Goal: Transaction & Acquisition: Purchase product/service

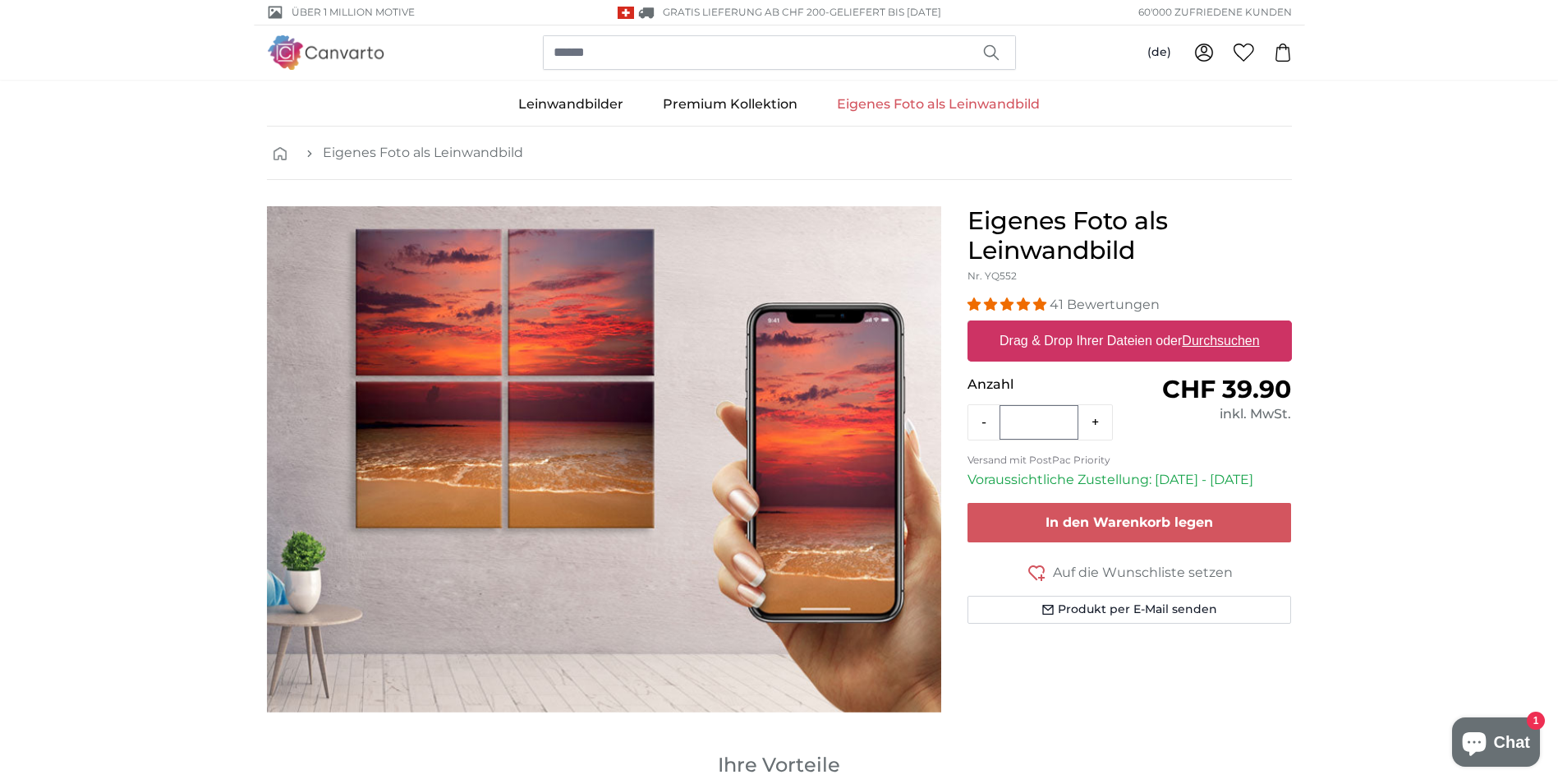
click at [1223, 339] on u "Durchsuchen" at bounding box center [1220, 340] width 77 height 14
click at [1223, 325] on input "Drag & Drop Ihrer Dateien oder Durchsuchen" at bounding box center [1130, 323] width 324 height 5
type input "**********"
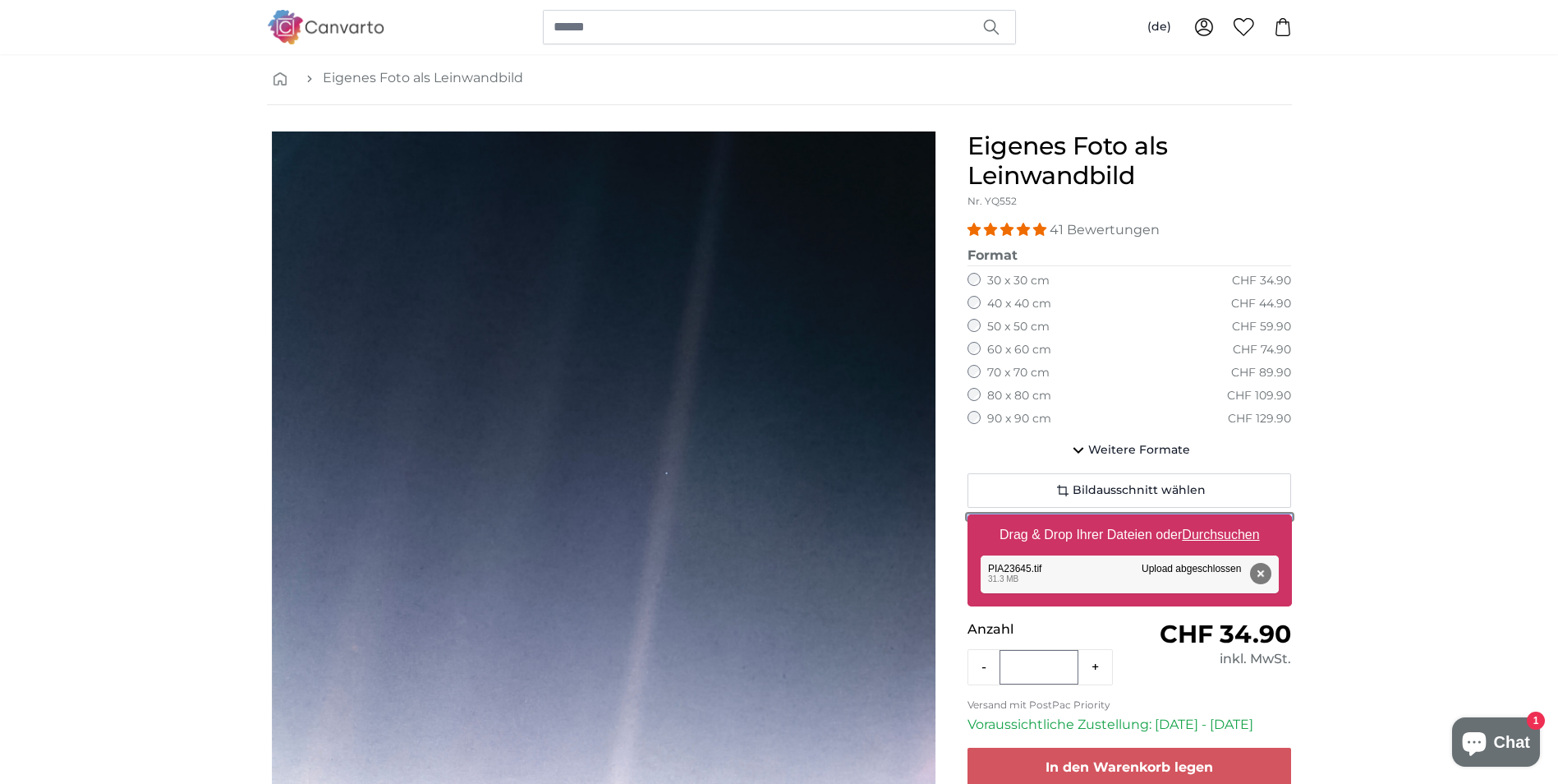
scroll to position [55, 0]
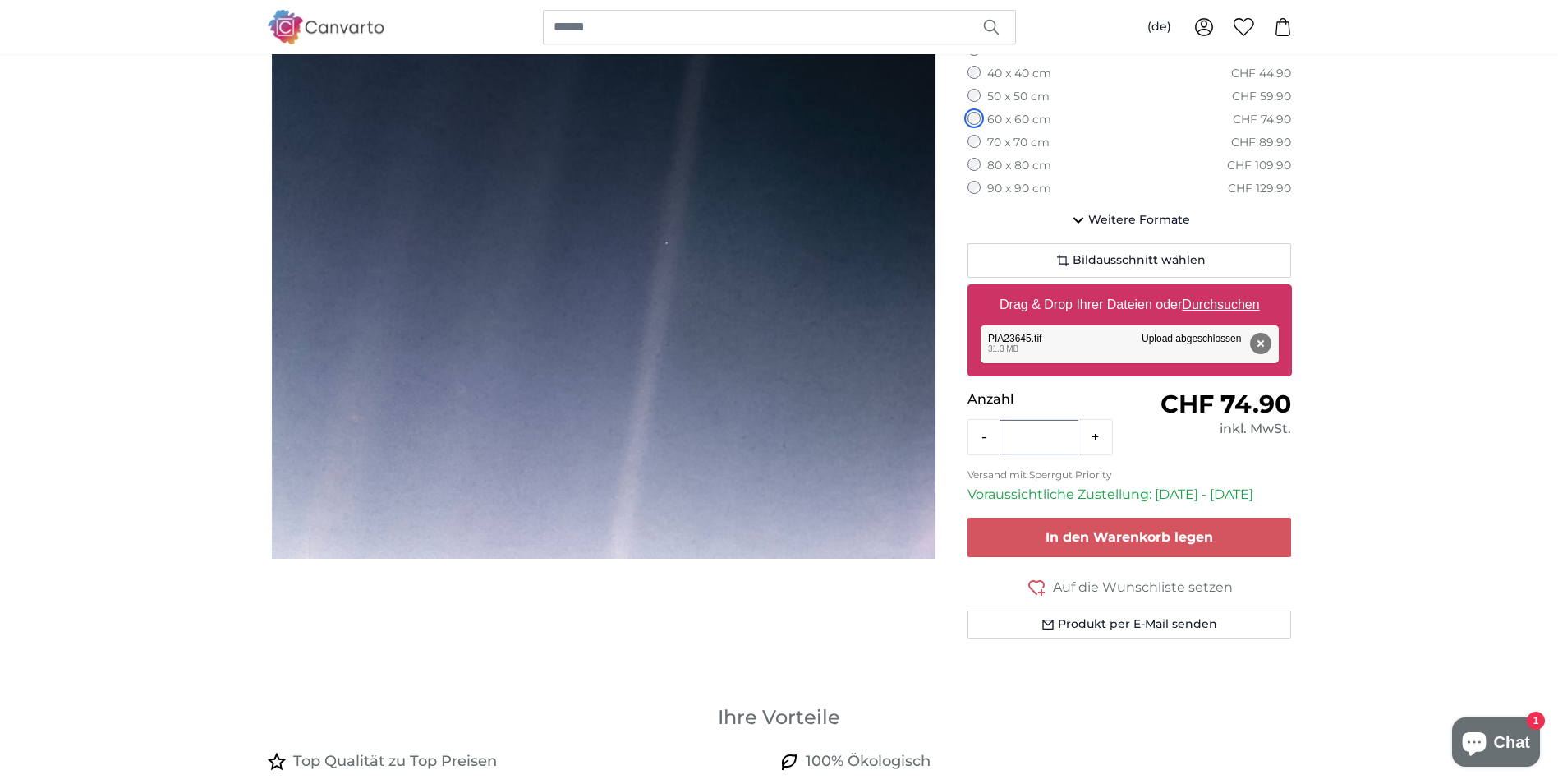
scroll to position [273, 0]
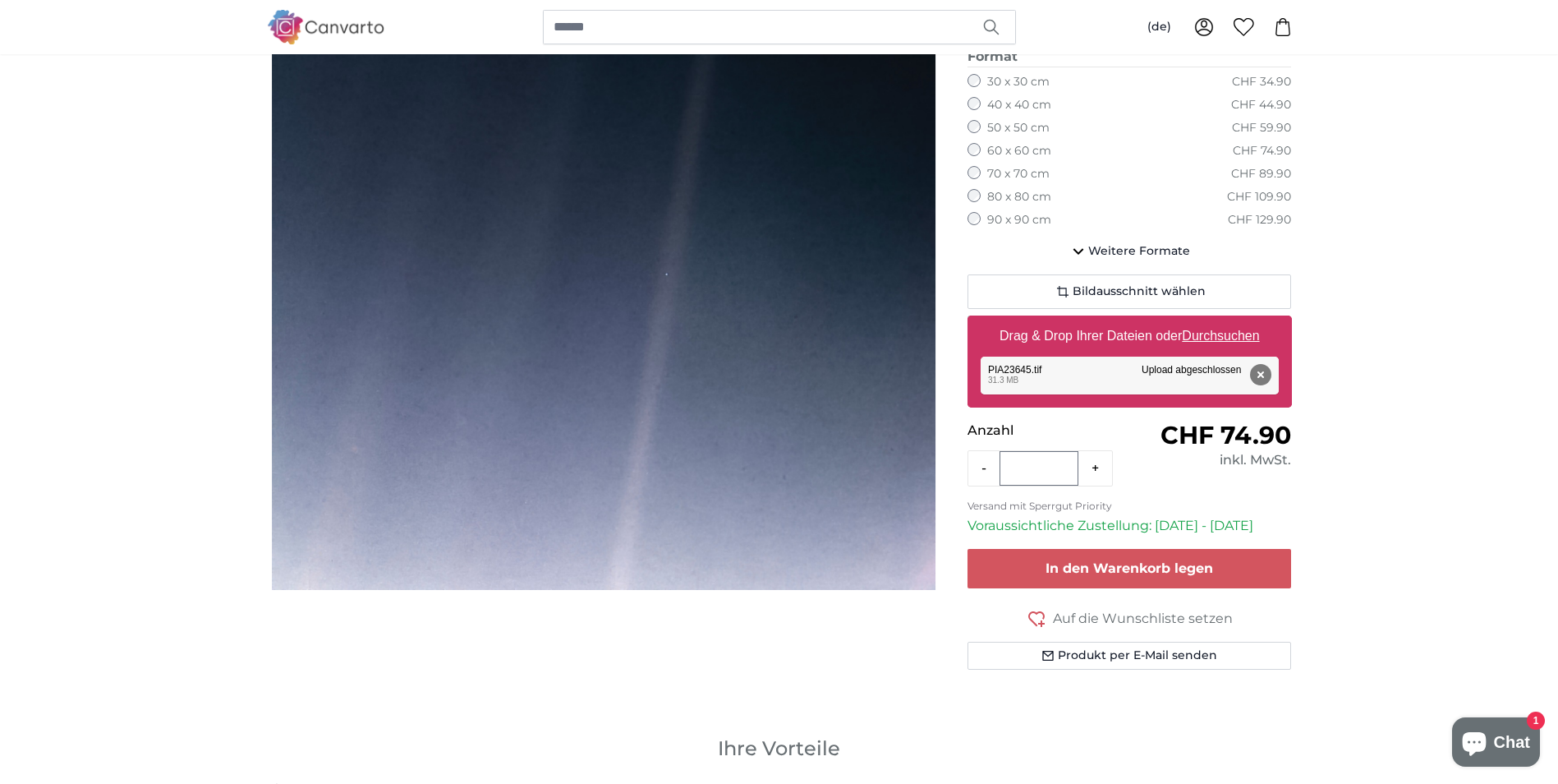
click at [1006, 217] on label "90 x 90 cm" at bounding box center [1019, 220] width 64 height 17
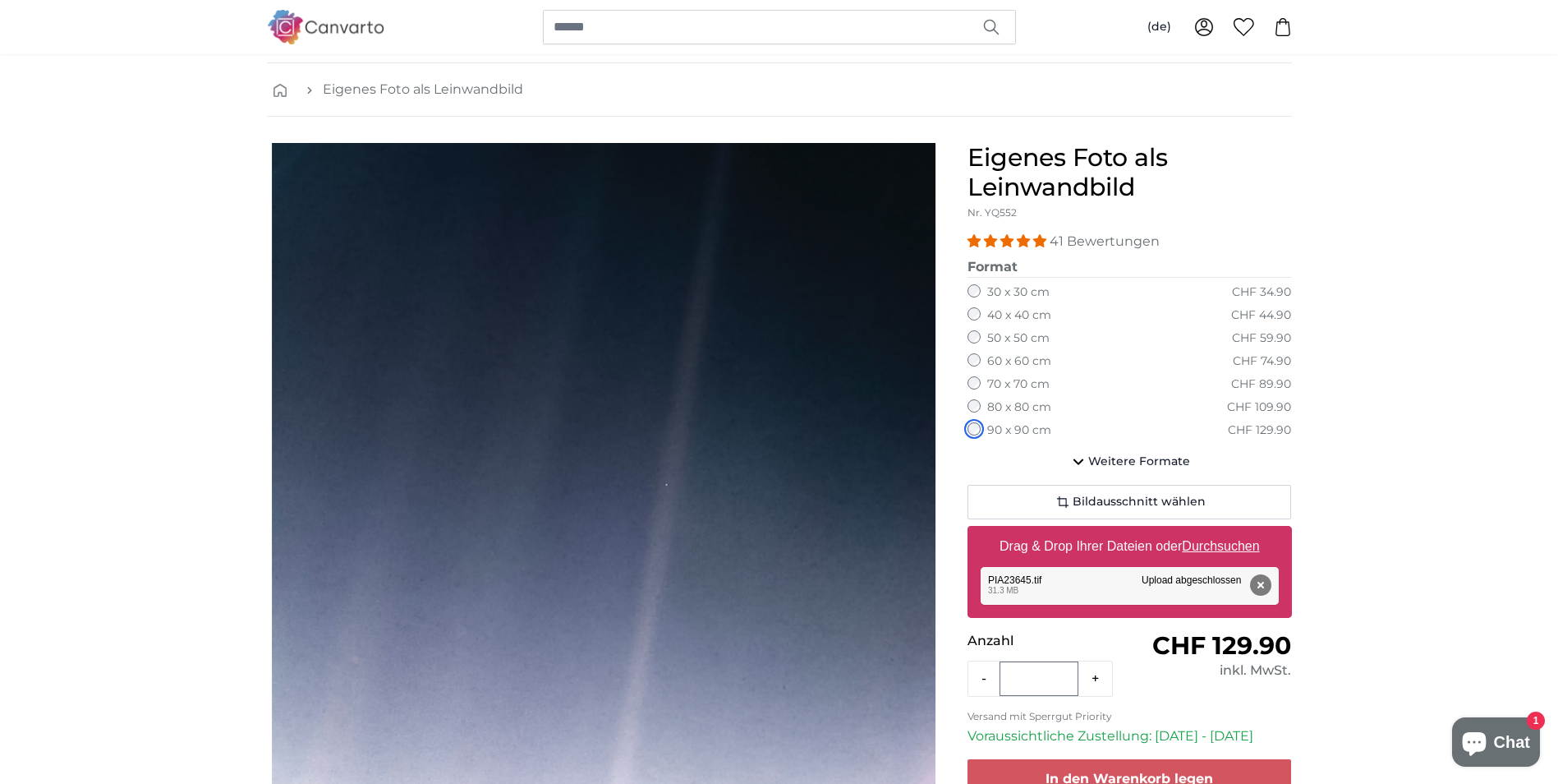
scroll to position [191, 0]
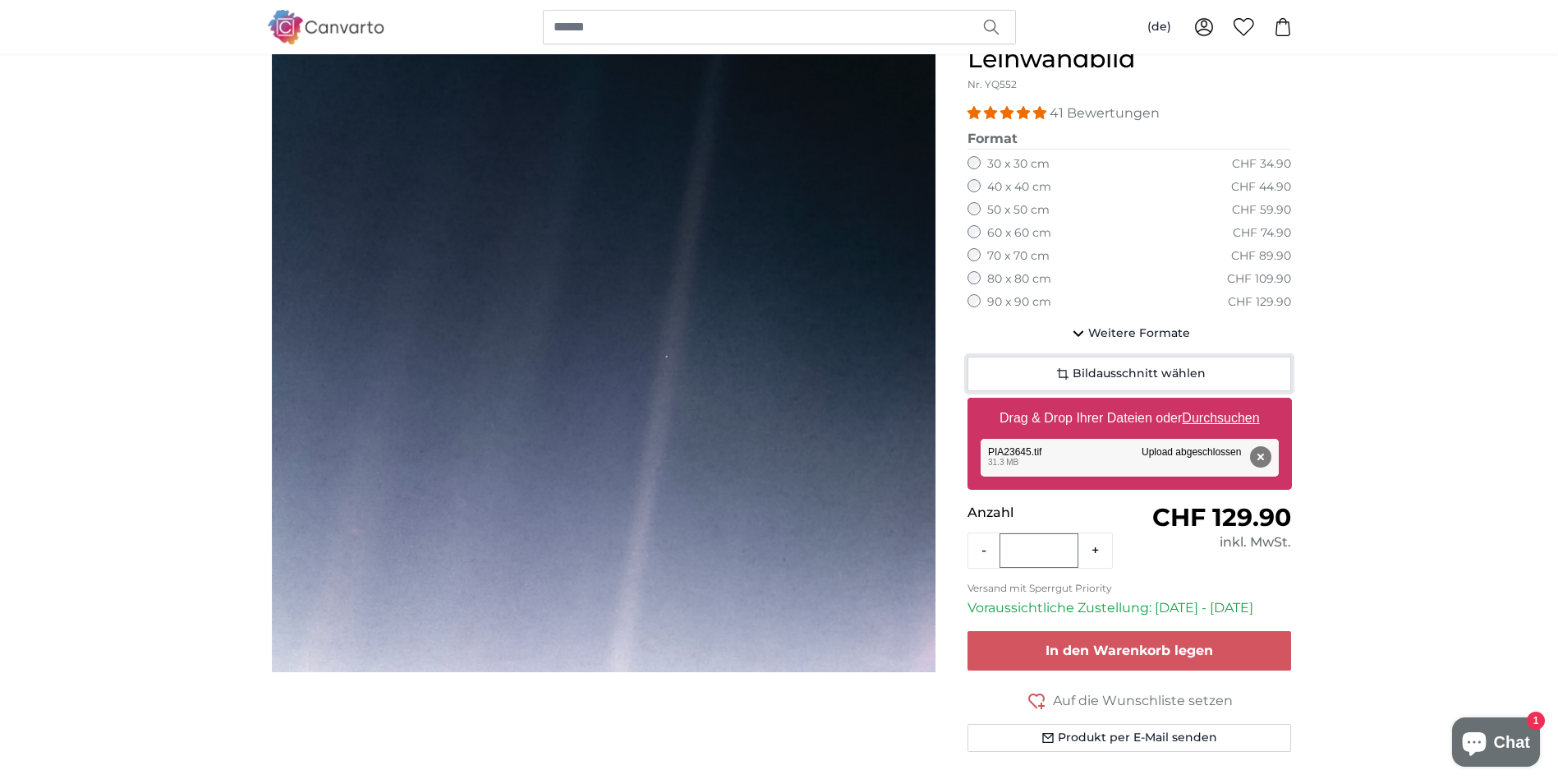
click at [1110, 378] on span "Bildausschnitt wählen" at bounding box center [1139, 374] width 133 height 17
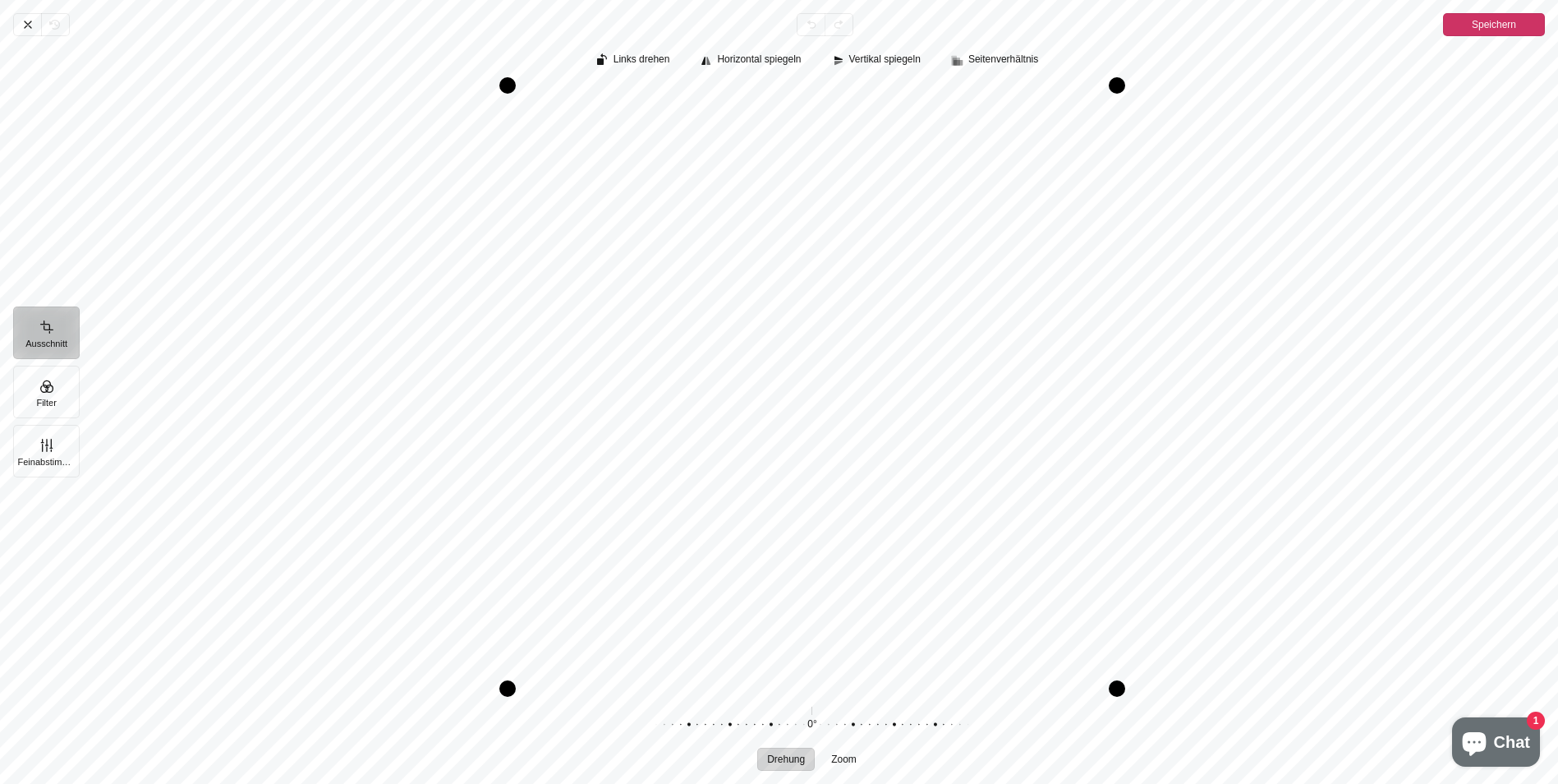
drag, startPoint x: 978, startPoint y: 478, endPoint x: 996, endPoint y: 462, distance: 24.1
click at [996, 462] on div "Pintura" at bounding box center [812, 387] width 1467 height 603
click at [1479, 23] on span "Speichern" at bounding box center [1495, 24] width 45 height 20
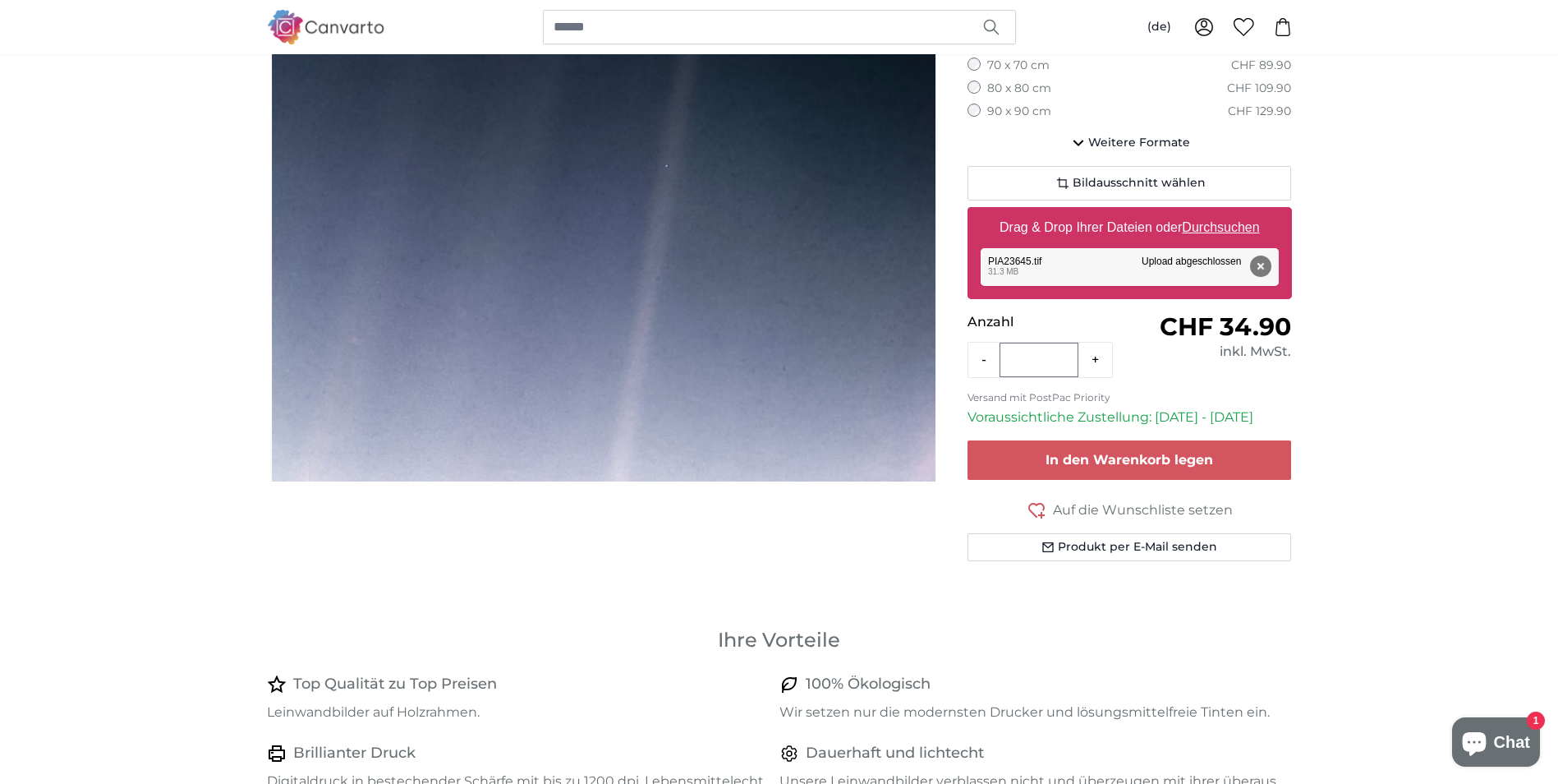
scroll to position [383, 0]
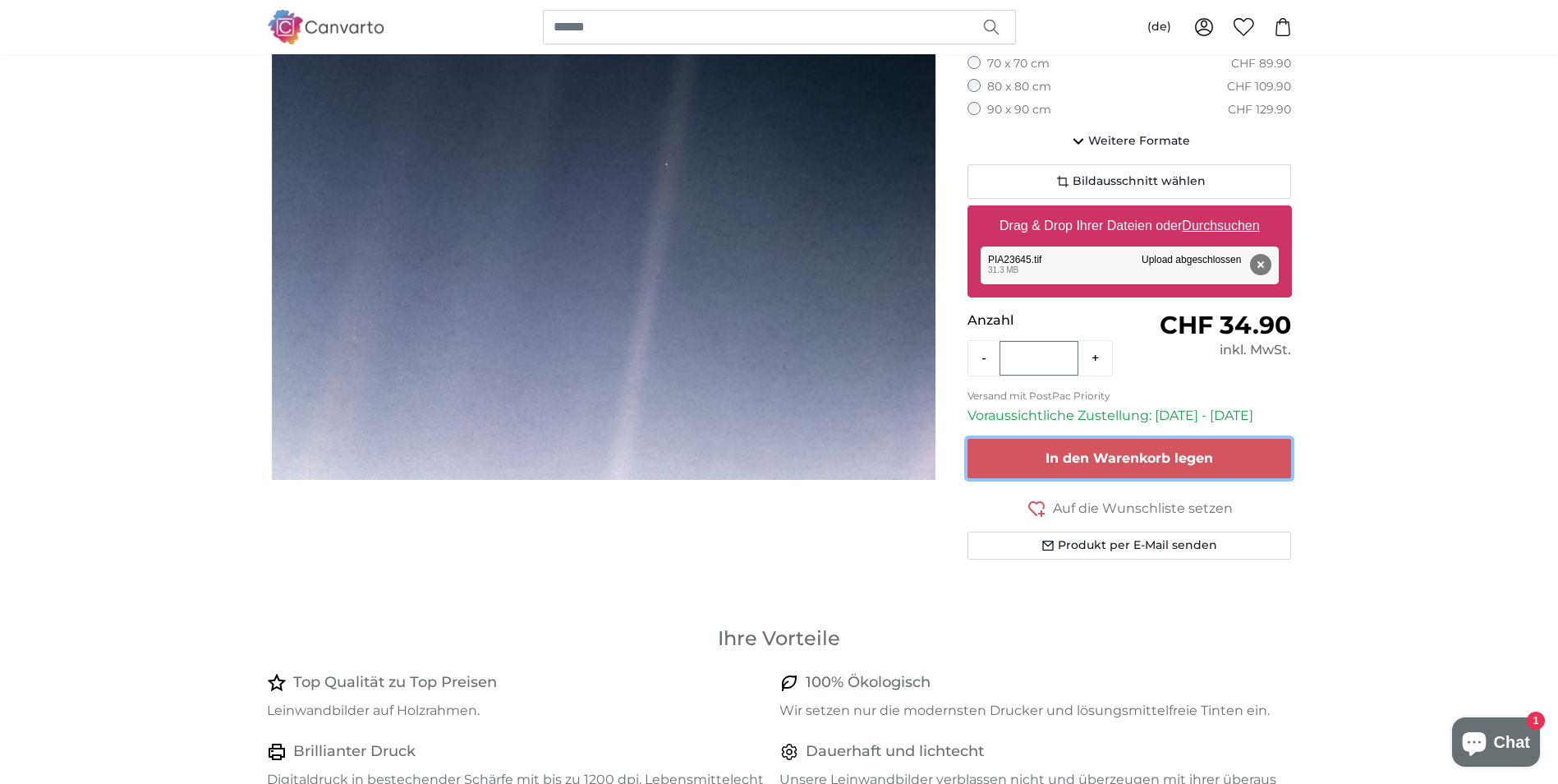
click at [1193, 462] on span "In den Warenkorb legen" at bounding box center [1130, 458] width 168 height 16
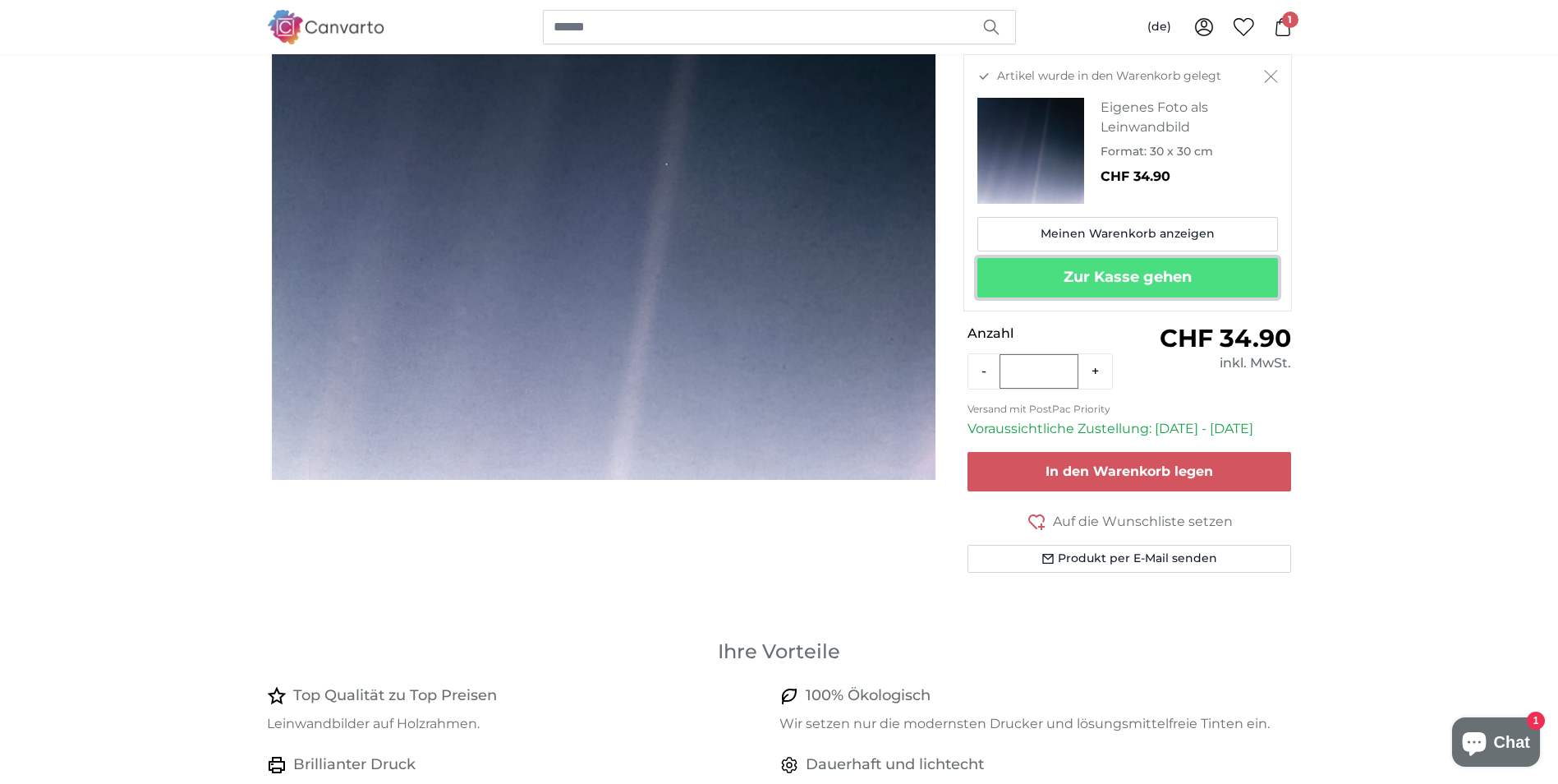
click at [1146, 282] on button "Zur Kasse gehen" at bounding box center [1127, 278] width 300 height 39
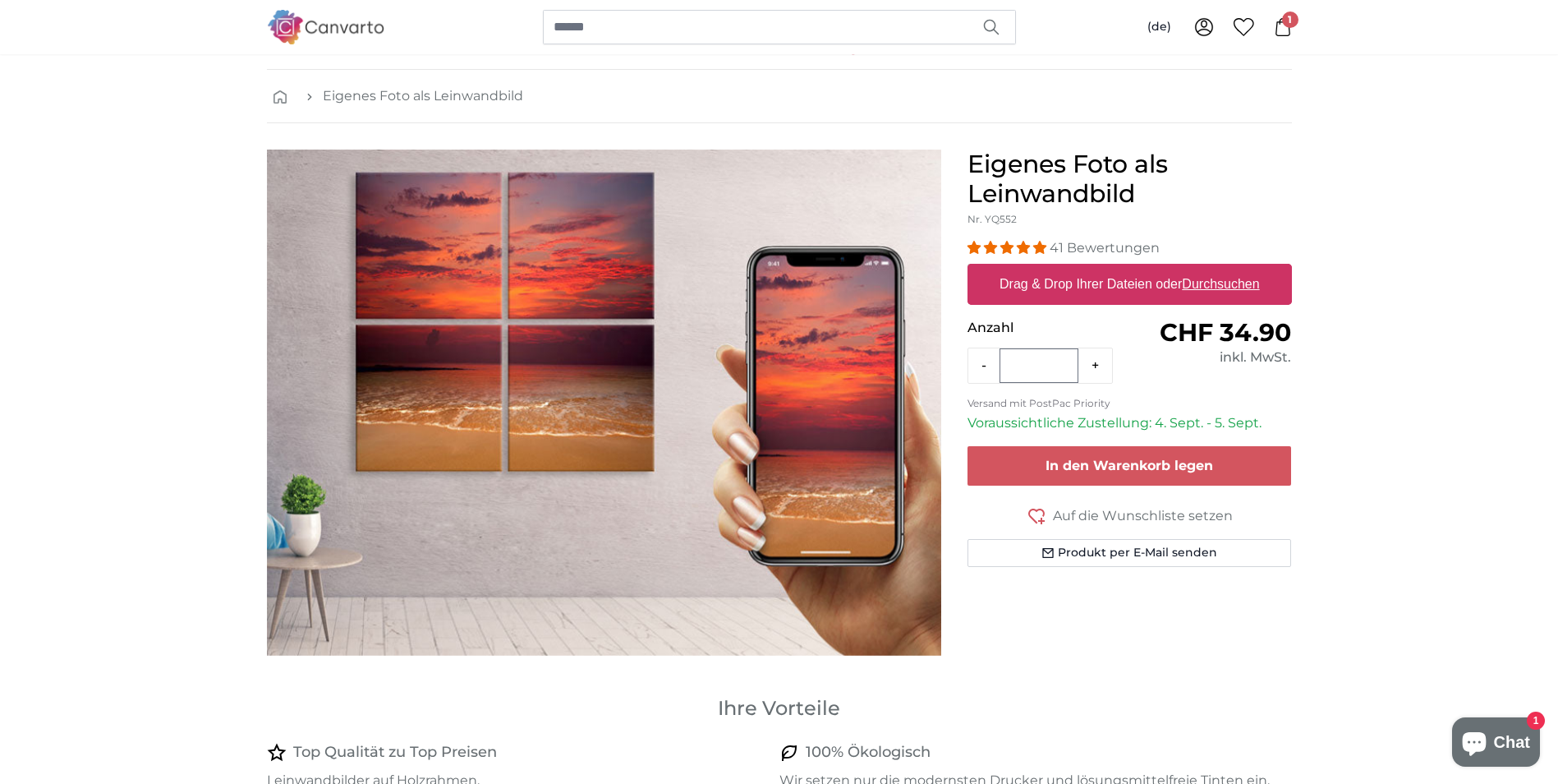
scroll to position [55, 0]
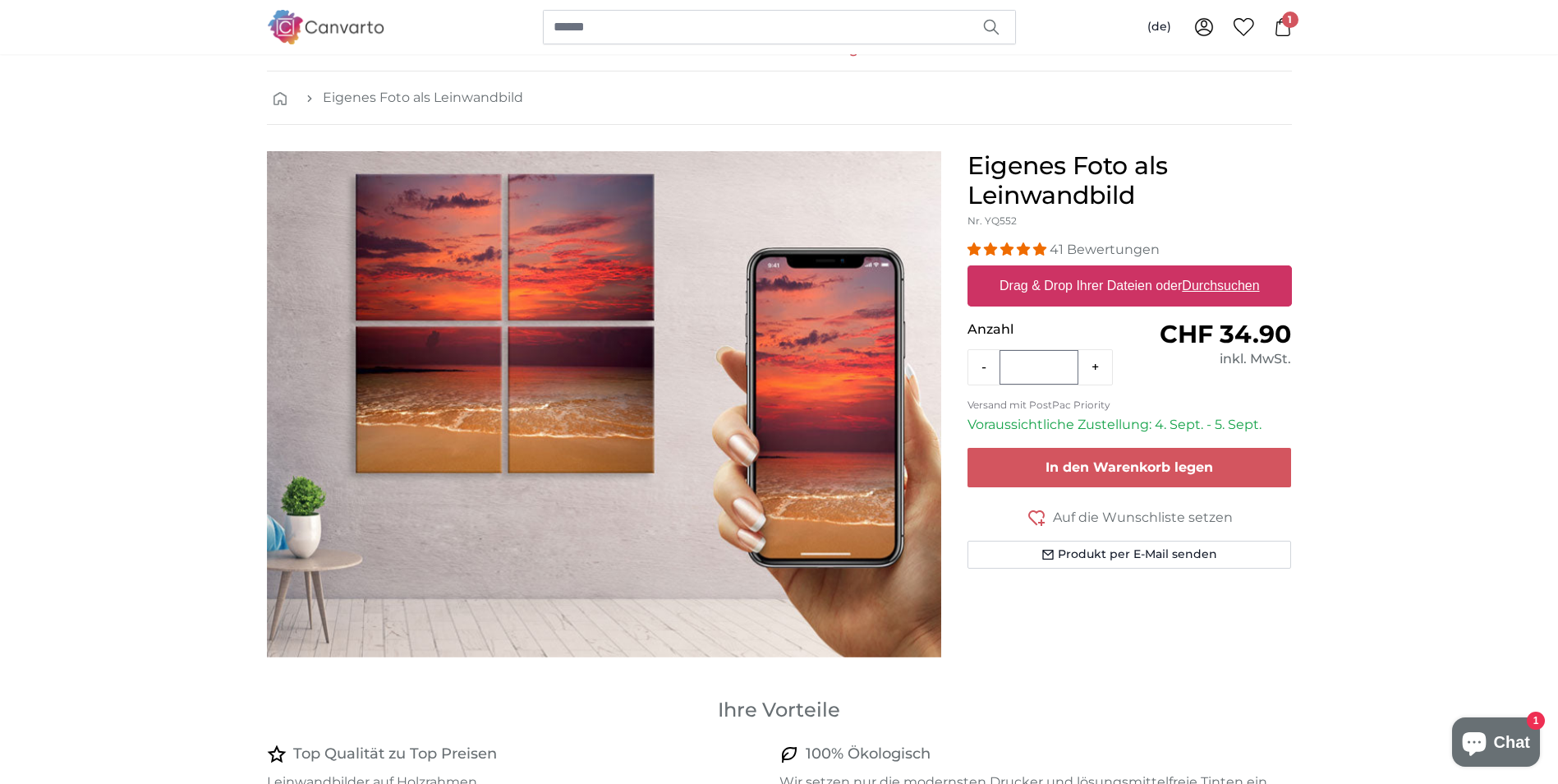
click at [1285, 15] on span "1" at bounding box center [1290, 20] width 17 height 17
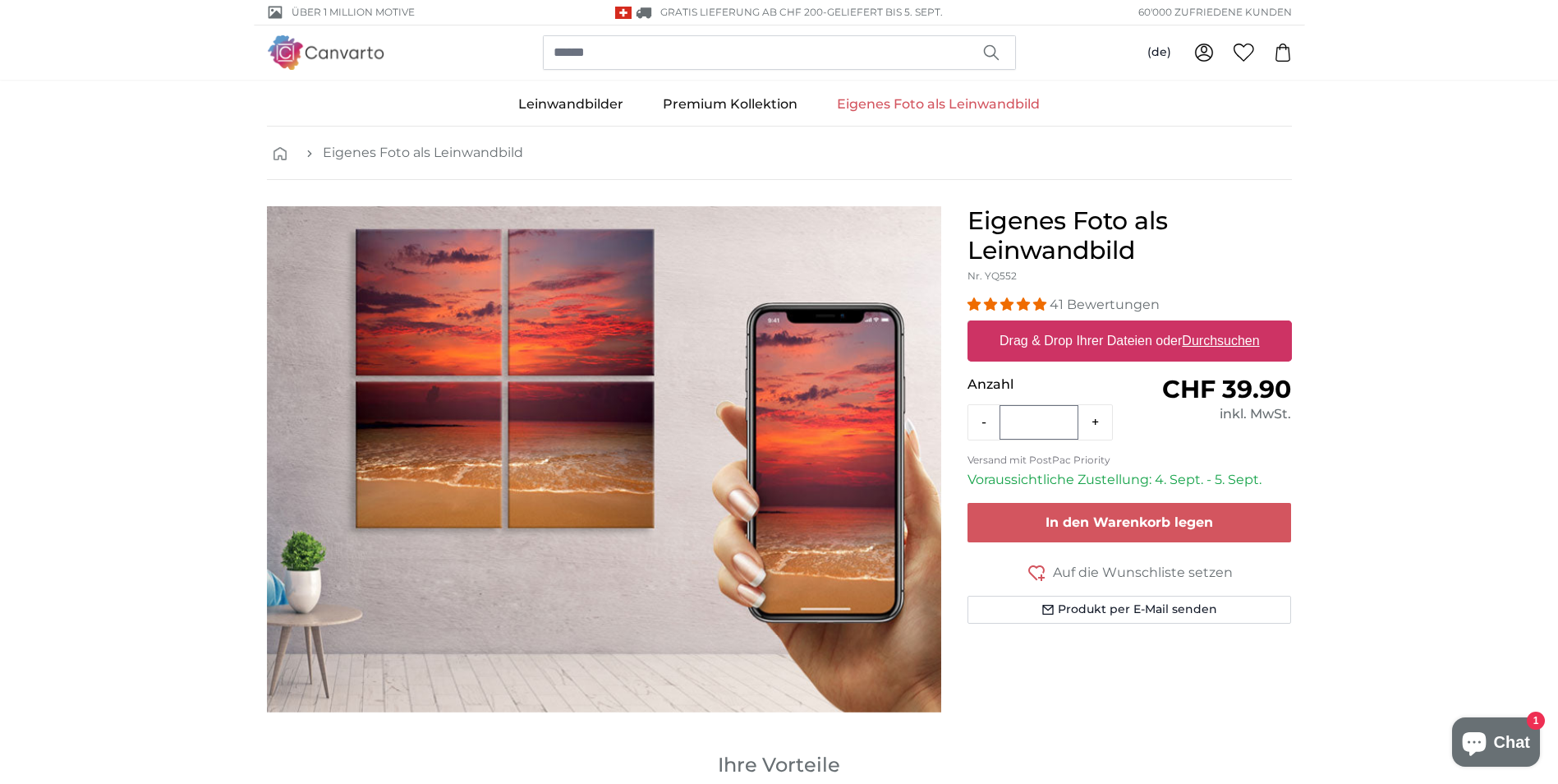
click at [1172, 338] on label "Drag & Drop Ihrer Dateien oder Durchsuchen" at bounding box center [1129, 340] width 273 height 33
click at [1172, 325] on input "Drag & Drop Ihrer Dateien oder Durchsuchen" at bounding box center [1130, 323] width 324 height 5
type input "**********"
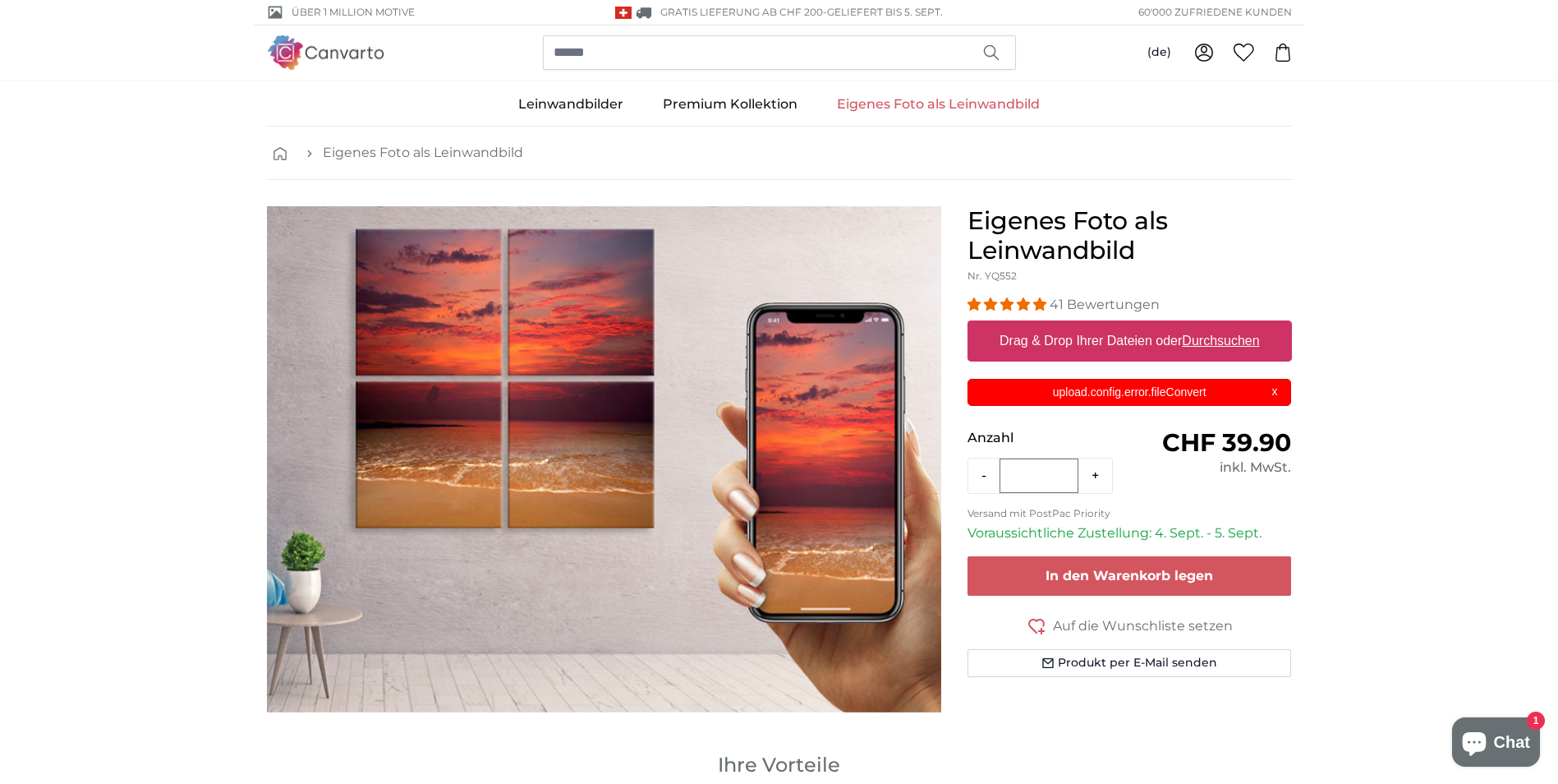
click at [1270, 387] on p "upload.config.error.fileConvert" at bounding box center [1129, 392] width 304 height 18
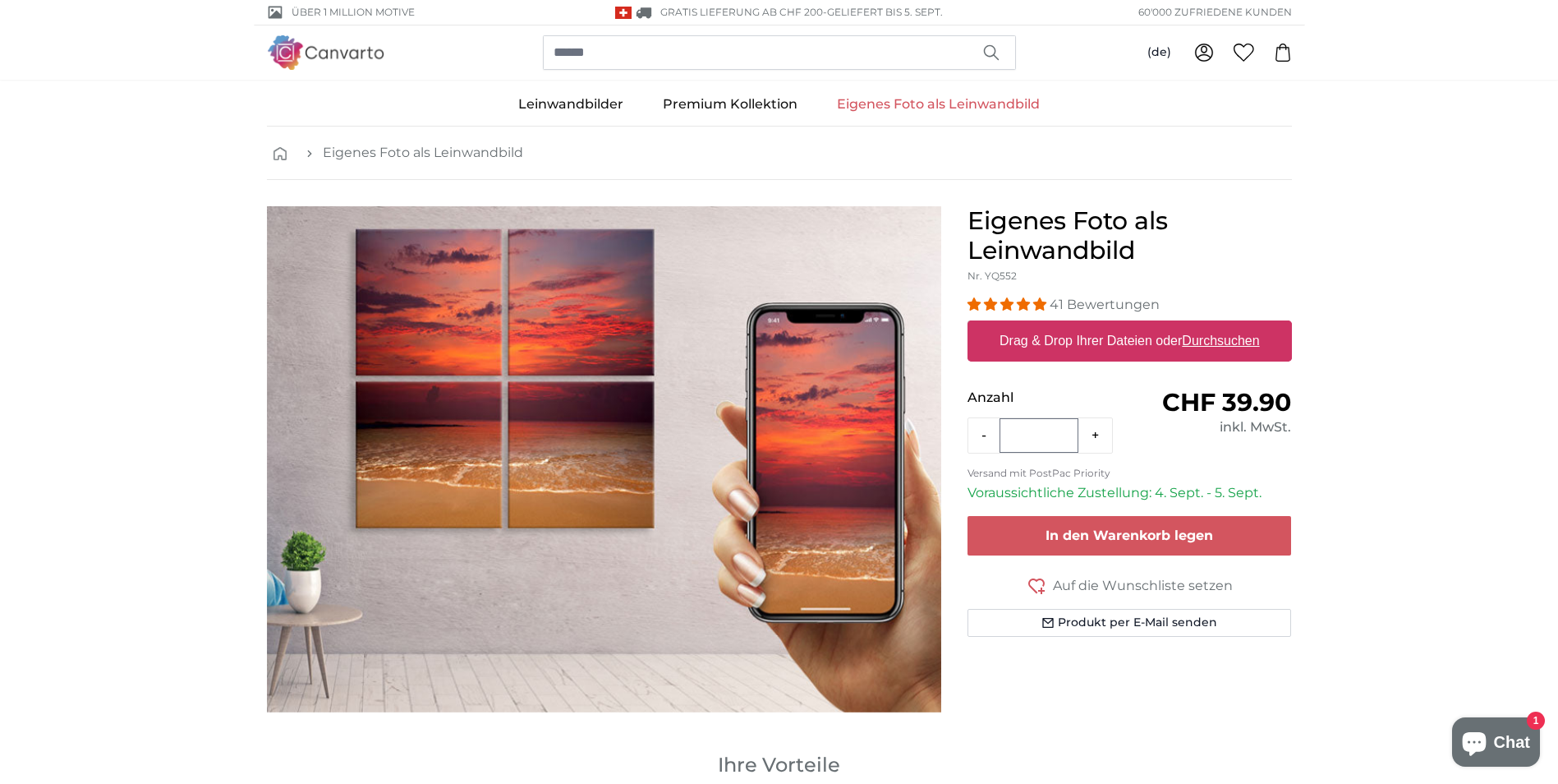
click at [1239, 343] on u "Durchsuchen" at bounding box center [1220, 340] width 77 height 14
click at [1239, 325] on input "Drag & Drop Ihrer Dateien oder Durchsuchen" at bounding box center [1130, 323] width 324 height 5
type input "**********"
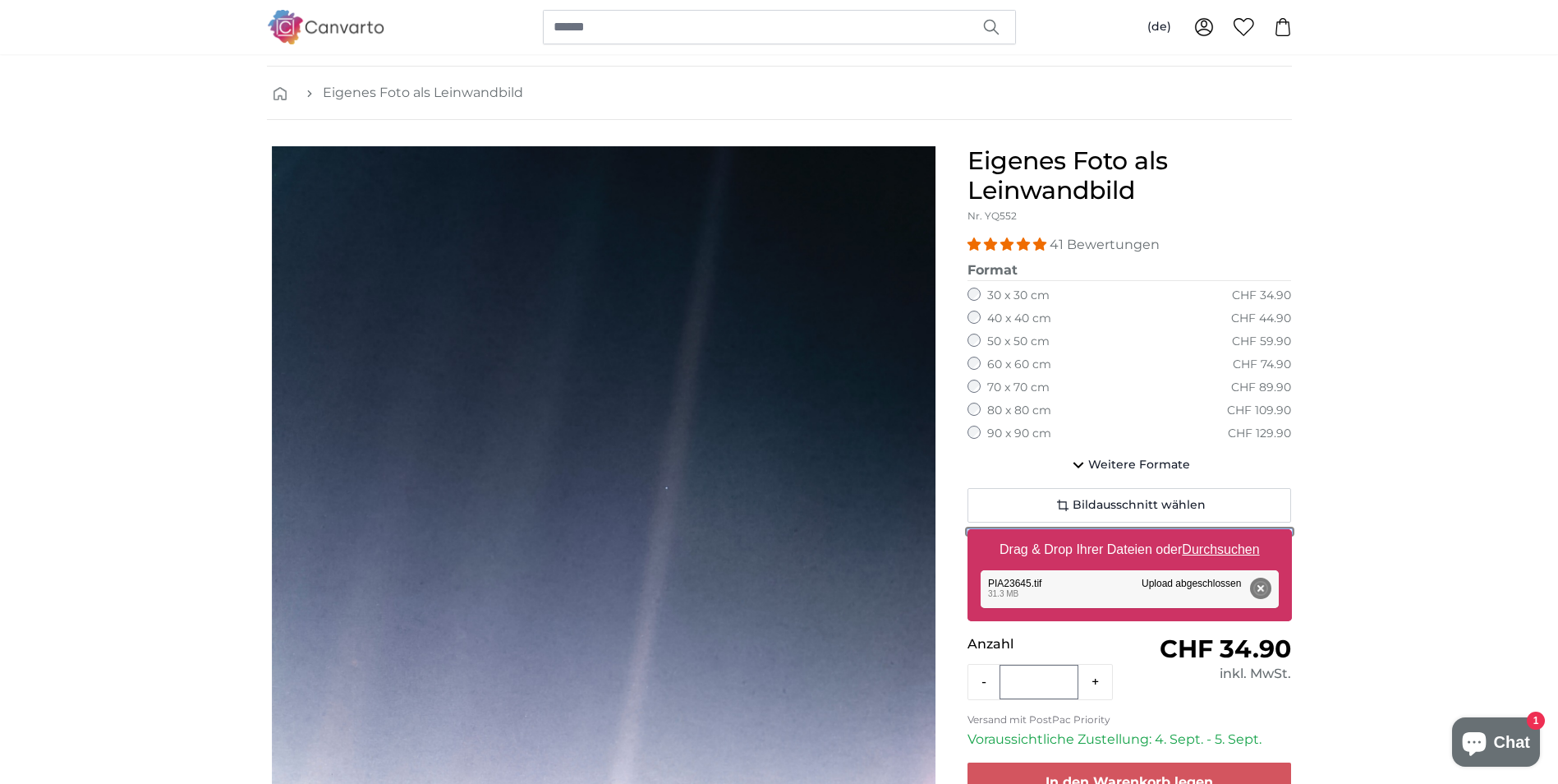
scroll to position [55, 0]
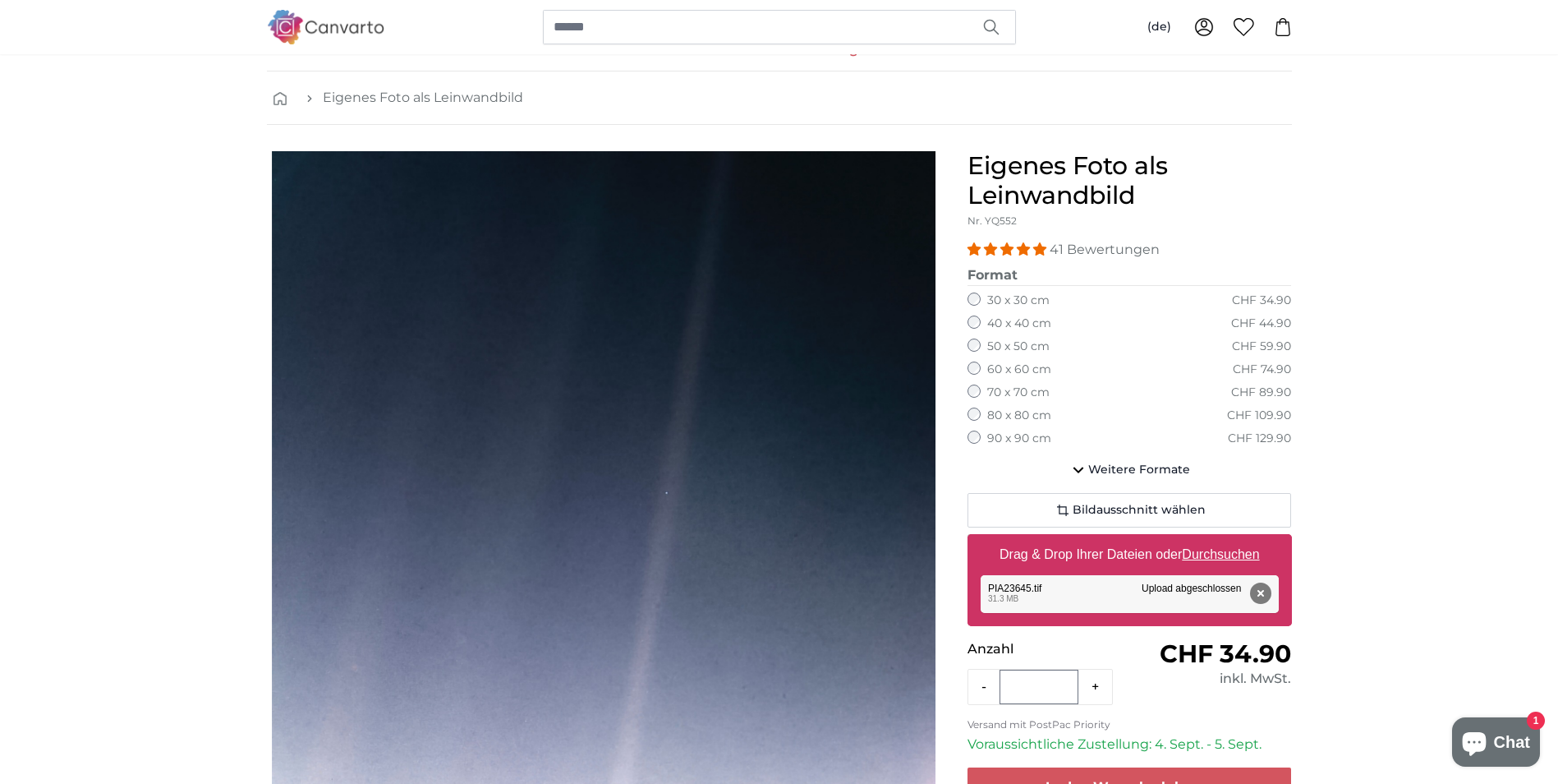
click at [1002, 437] on label "90 x 90 cm" at bounding box center [1019, 439] width 64 height 17
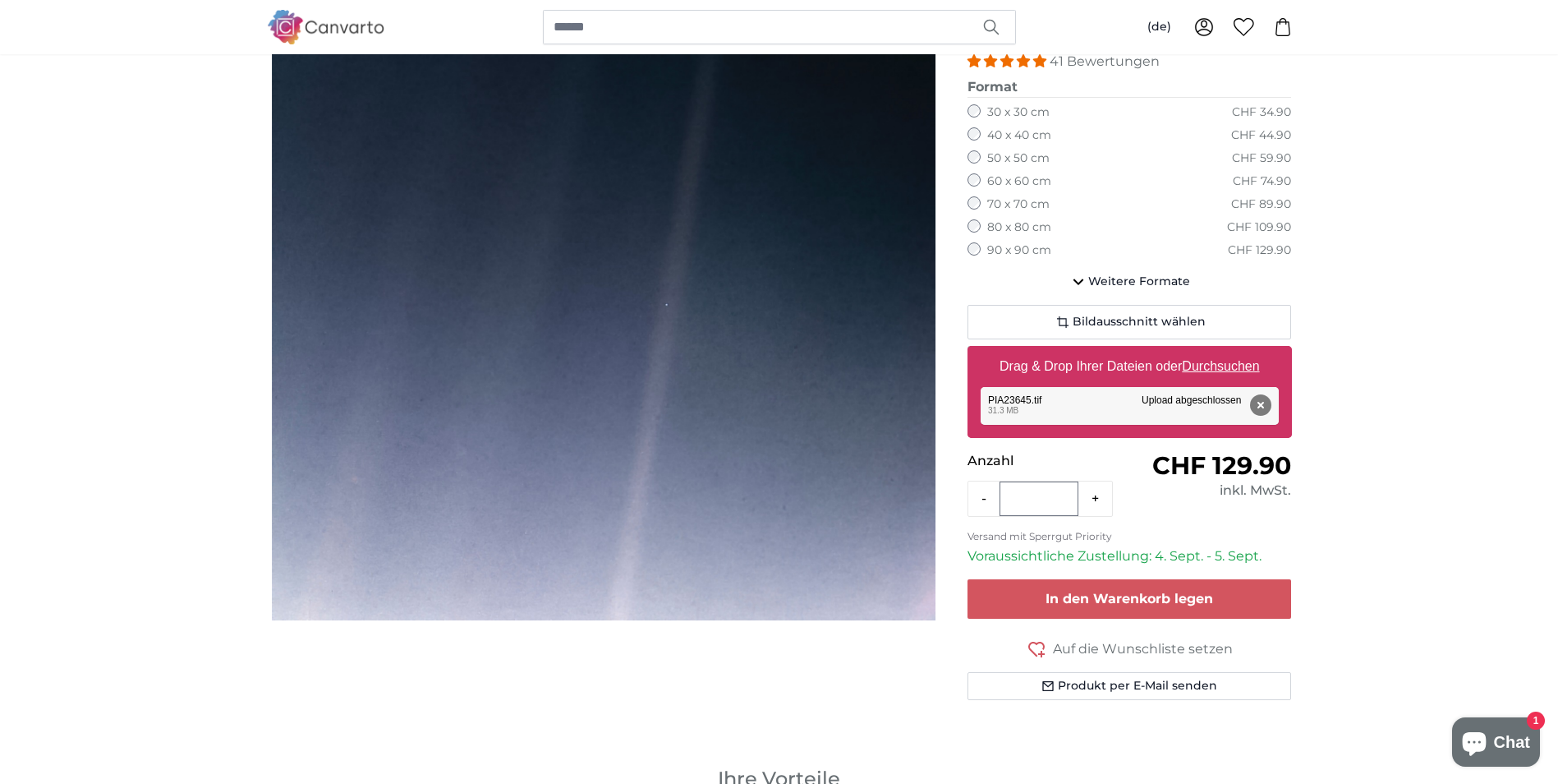
scroll to position [246, 0]
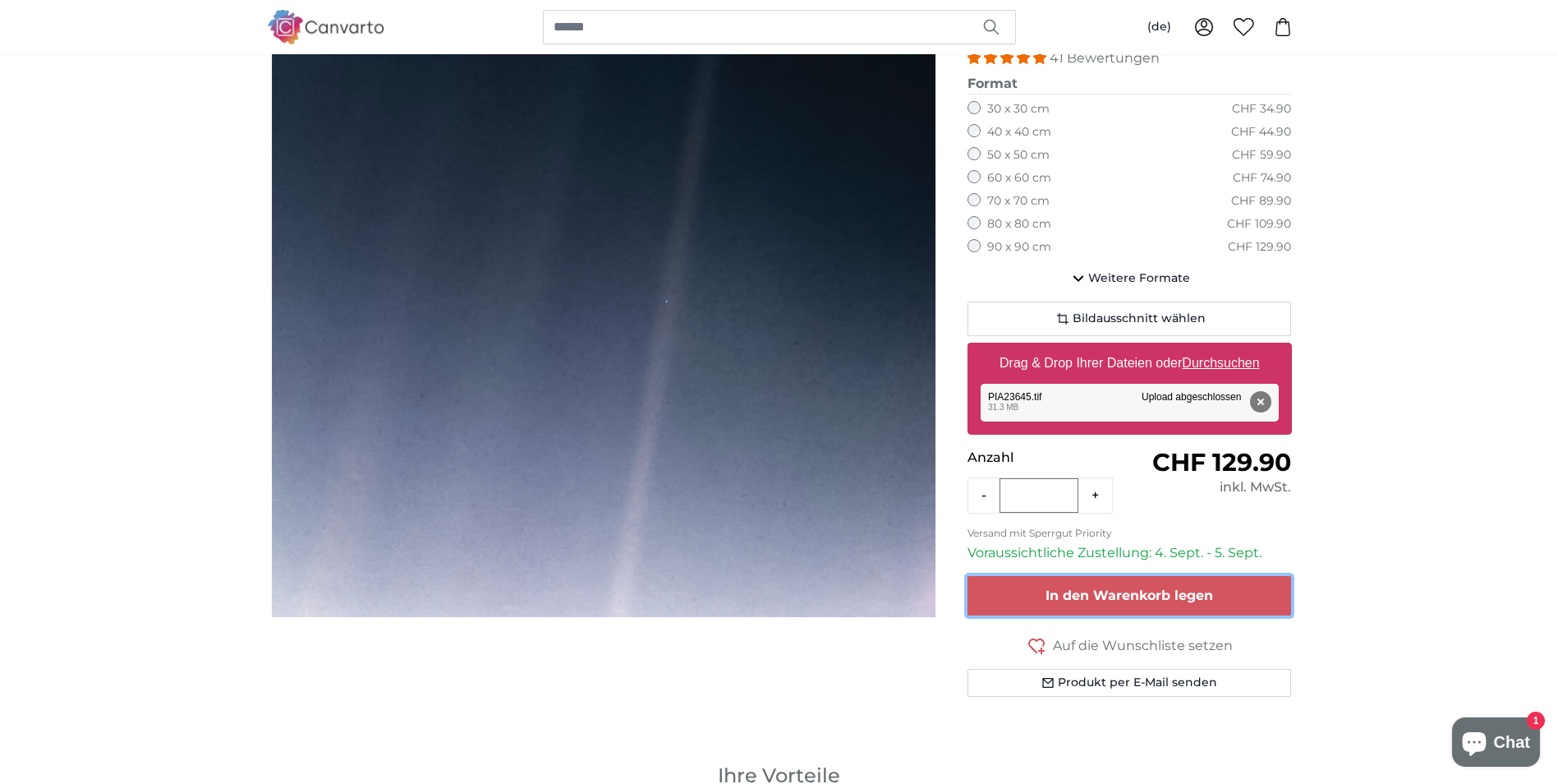
click at [1228, 597] on button "In den Warenkorb legen" at bounding box center [1130, 596] width 324 height 39
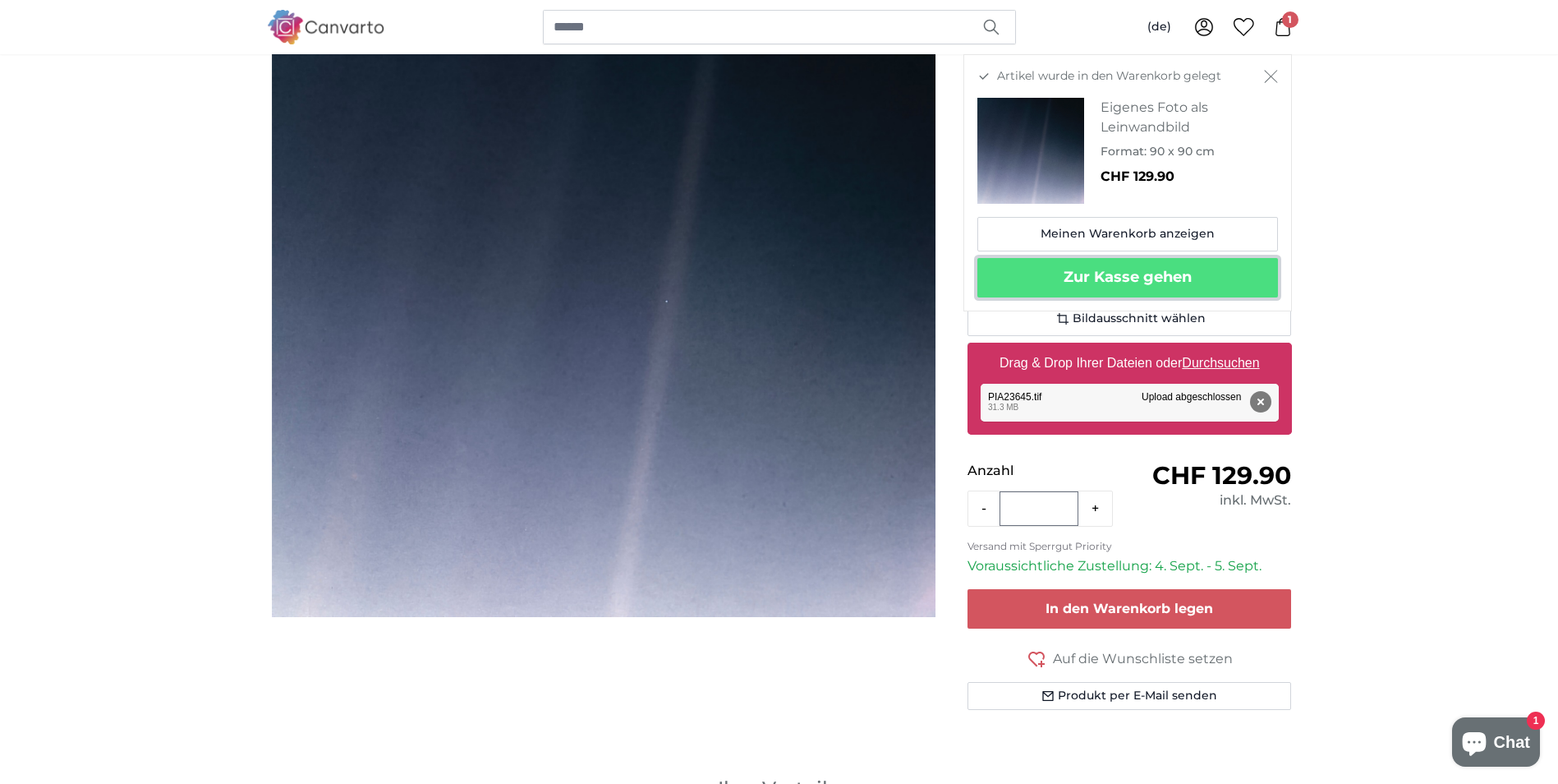
click at [1164, 282] on button "Zur Kasse gehen" at bounding box center [1127, 278] width 300 height 39
